Goal: Information Seeking & Learning: Learn about a topic

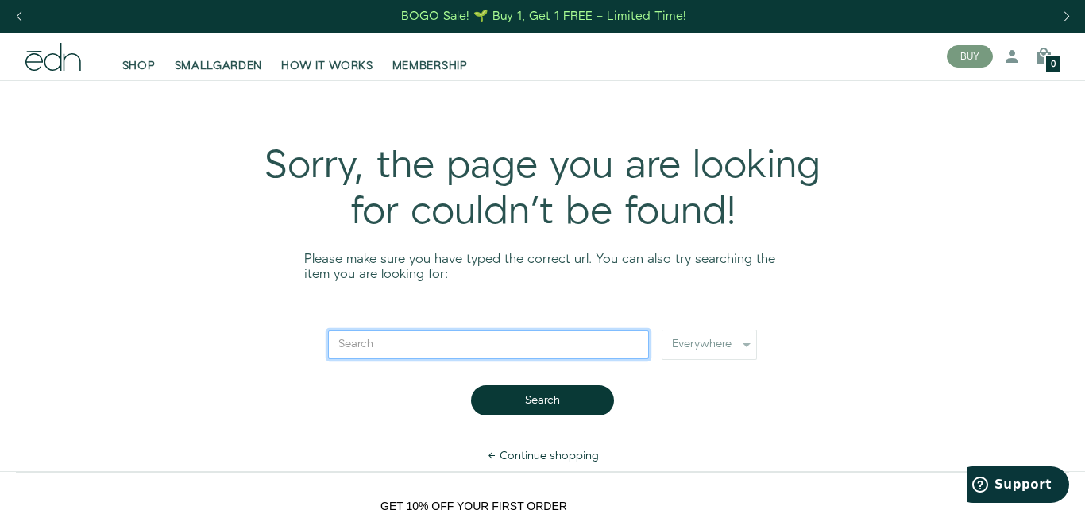
click at [415, 344] on input "Search" at bounding box center [488, 344] width 321 height 29
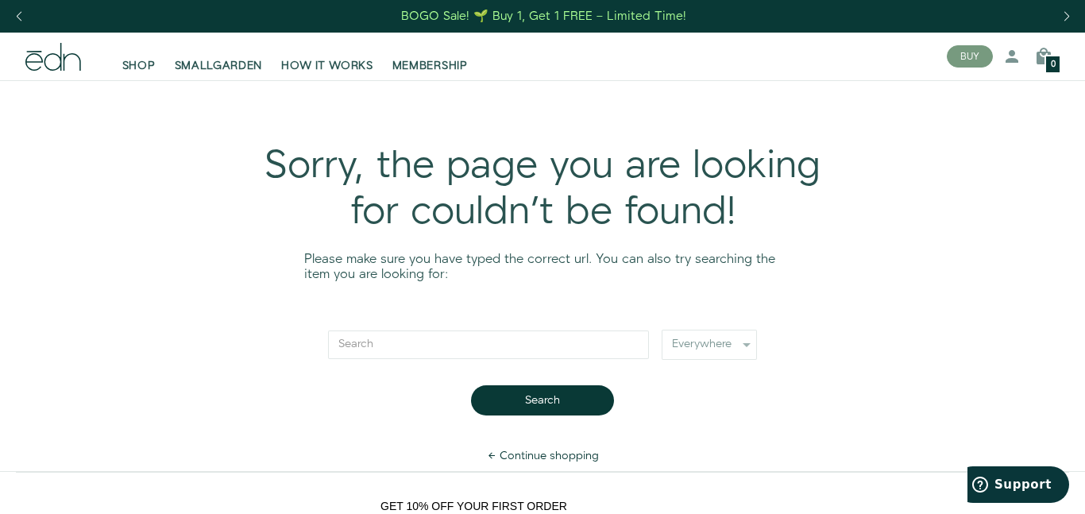
click at [892, 288] on div "Sorry, the page you are looking for couldn't be found! Please make sure you hav…" at bounding box center [542, 275] width 991 height 391
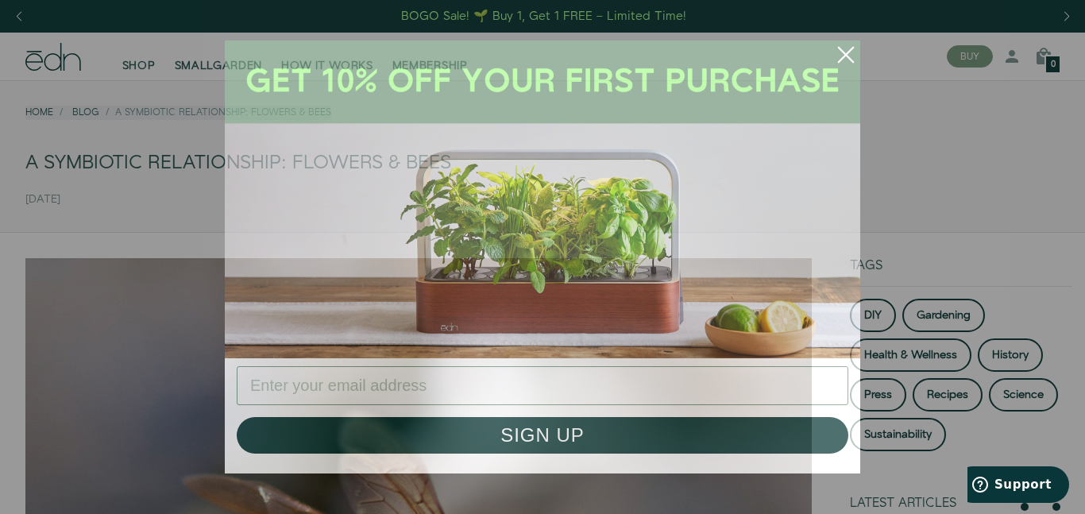
click at [783, 48] on circle "Close dialog" at bounding box center [845, 54] width 35 height 35
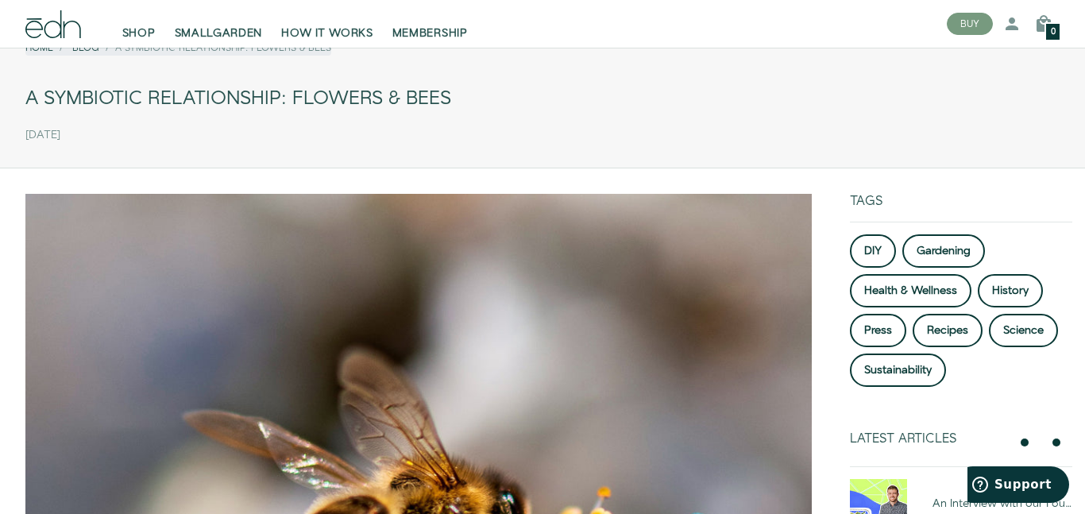
scroll to position [66, 0]
